Goal: Check status: Check status

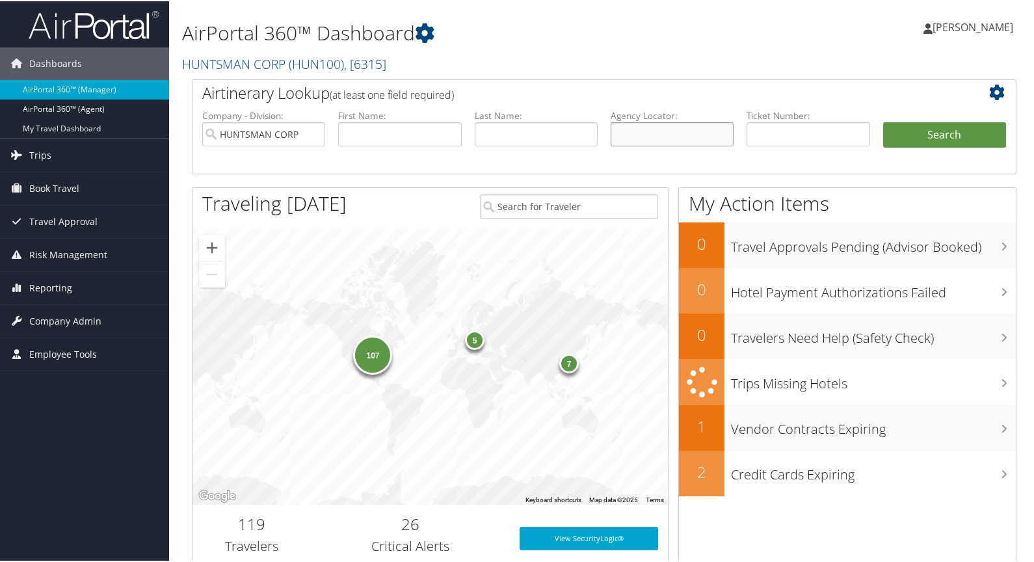
click at [661, 133] on input "text" at bounding box center [672, 133] width 123 height 24
type input "d16tkn"
click at [313, 132] on input "HUNTSMAN CORP" at bounding box center [263, 133] width 123 height 24
click at [943, 134] on button "Search" at bounding box center [944, 134] width 123 height 26
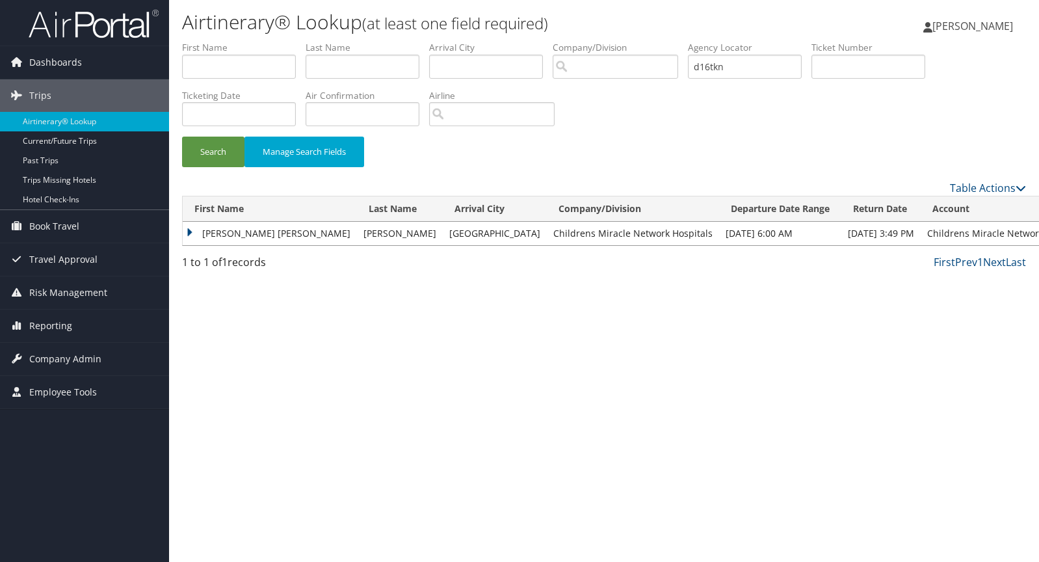
click at [192, 232] on td "JILL ELIZABETH" at bounding box center [270, 233] width 174 height 23
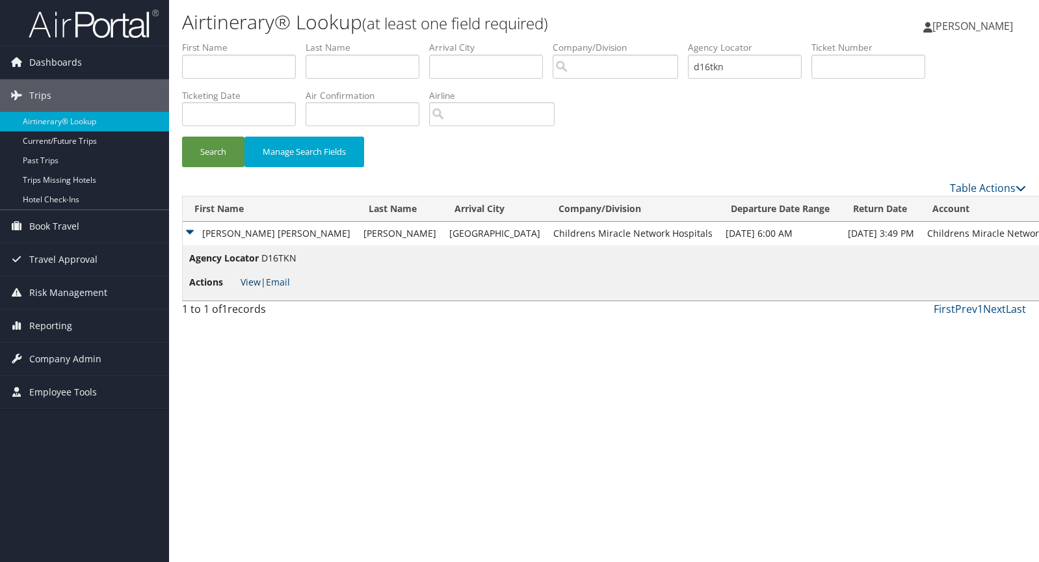
click at [253, 284] on link "View" at bounding box center [251, 282] width 20 height 12
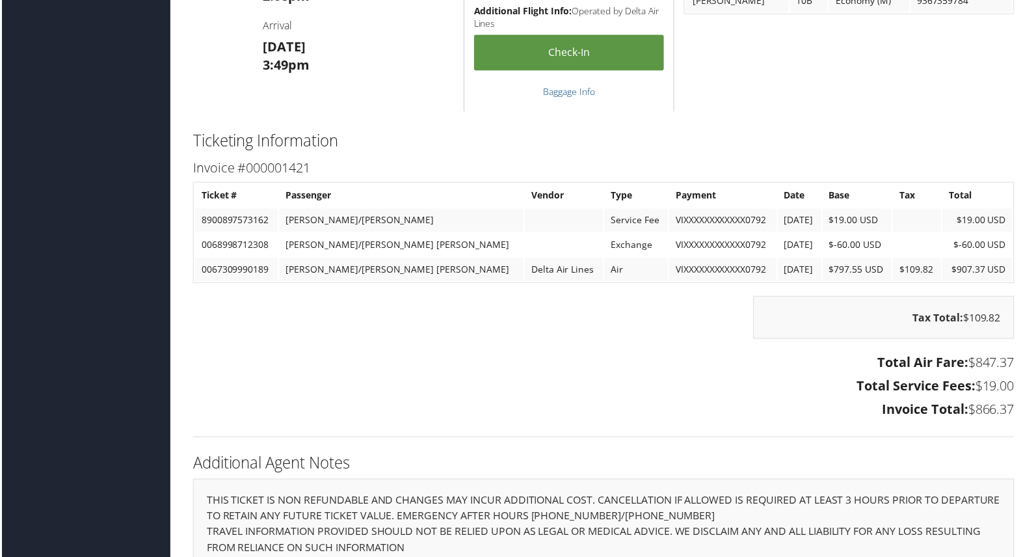
scroll to position [1560, 0]
